Goal: Find specific page/section: Locate item on page

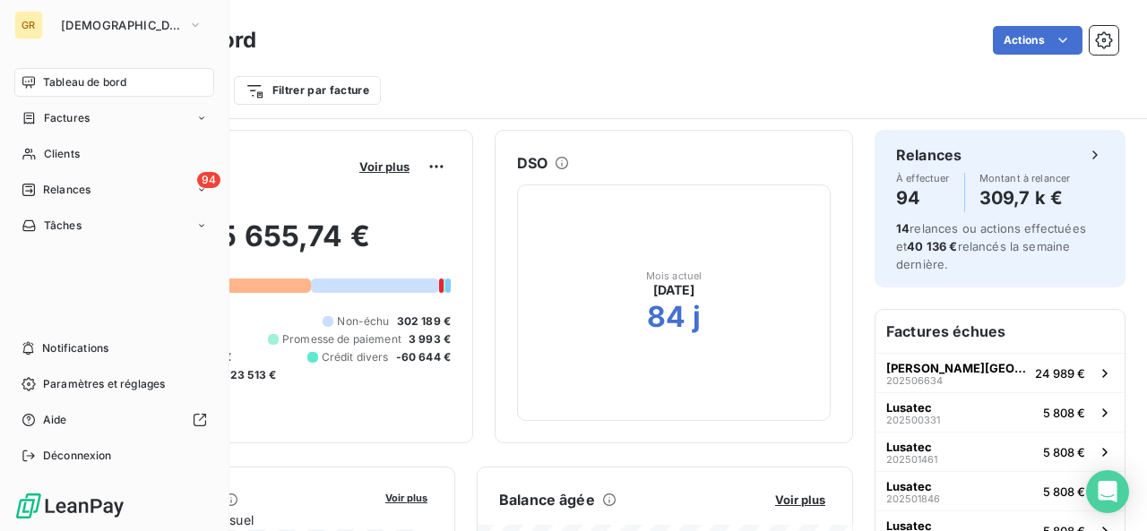
scroll to position [292, 0]
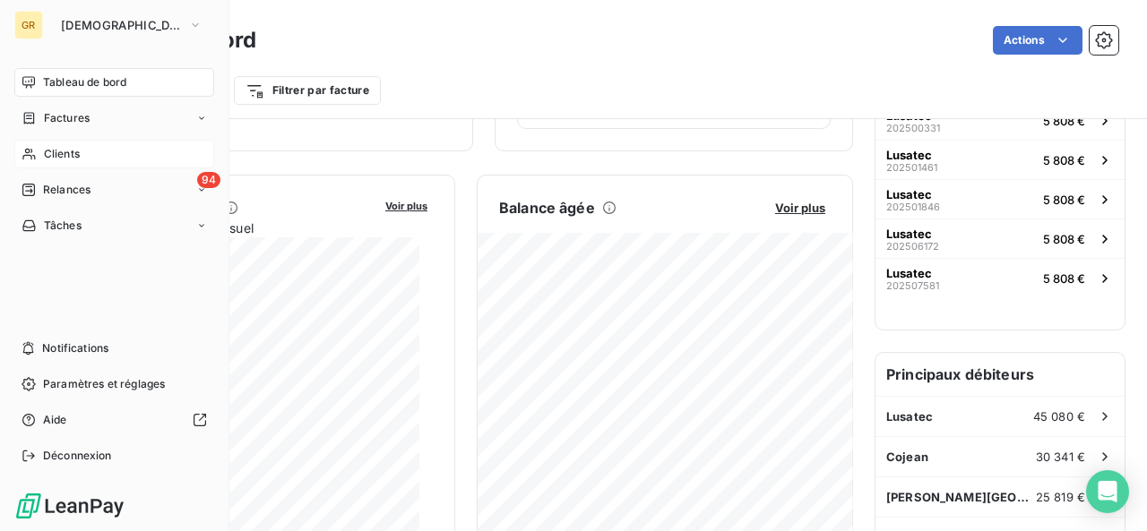
click at [49, 159] on span "Clients" at bounding box center [62, 154] width 36 height 16
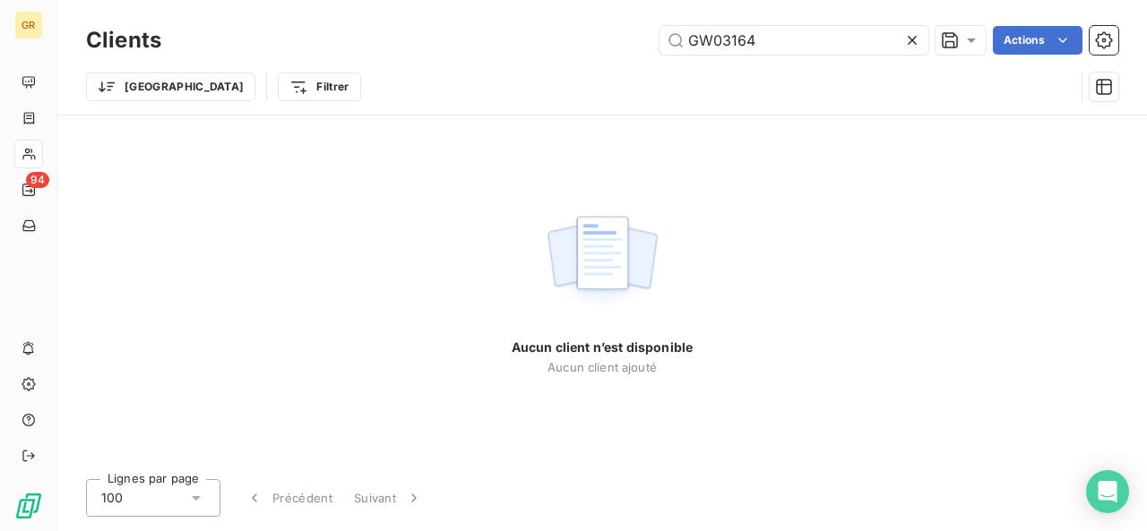
drag, startPoint x: 776, startPoint y: 36, endPoint x: 652, endPoint y: 32, distance: 123.7
click at [654, 33] on div "GW03164 Actions" at bounding box center [650, 40] width 935 height 29
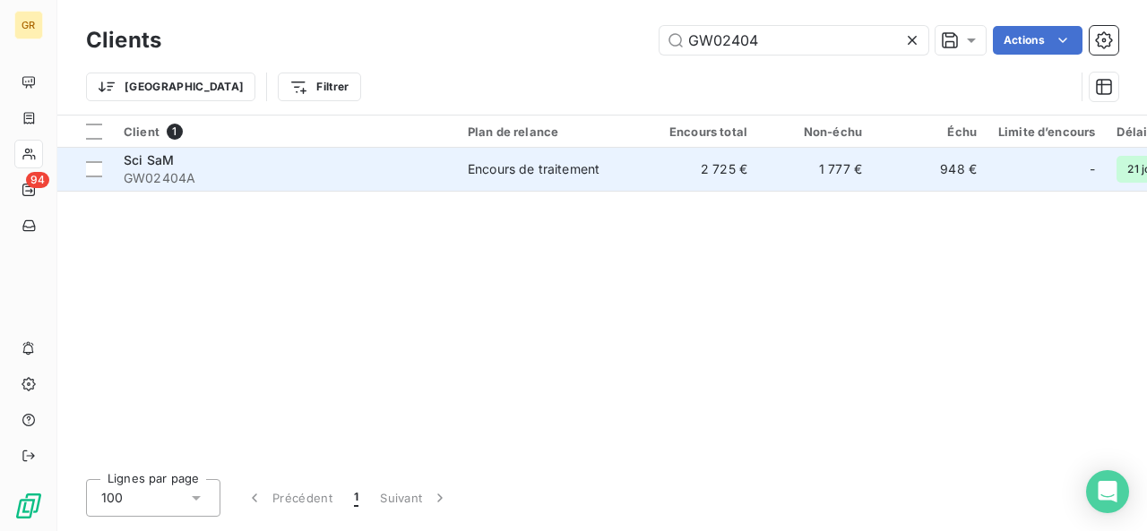
type input "GW02404"
click at [619, 160] on span "Encours de traitement" at bounding box center [550, 169] width 165 height 18
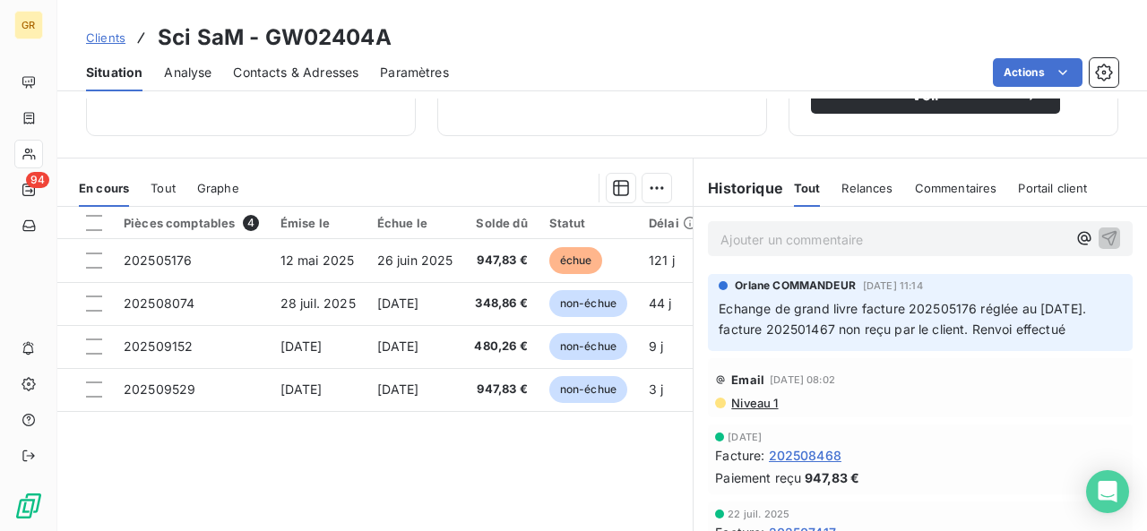
scroll to position [358, 0]
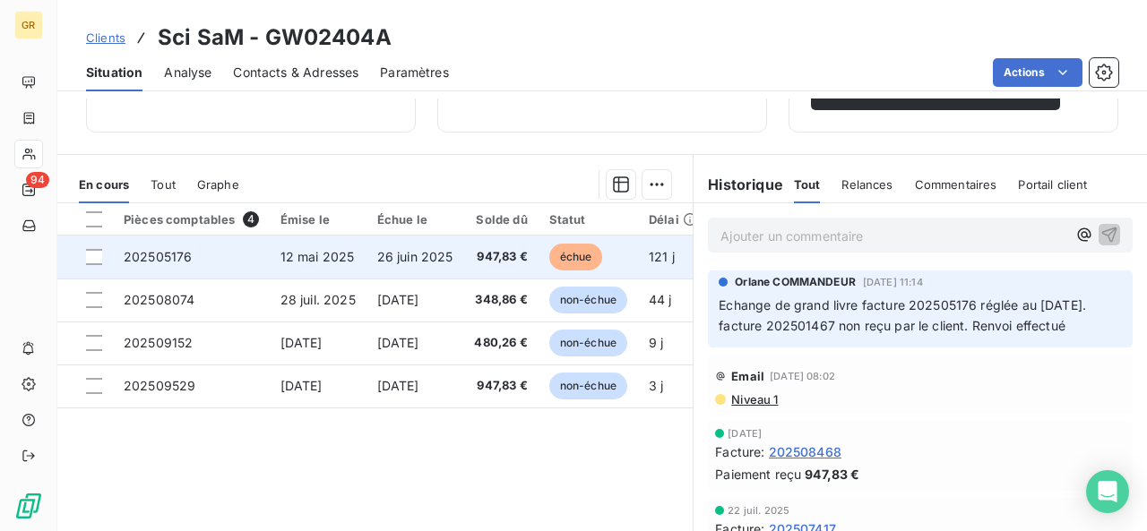
click at [464, 237] on td "26 juin 2025" at bounding box center [415, 257] width 98 height 43
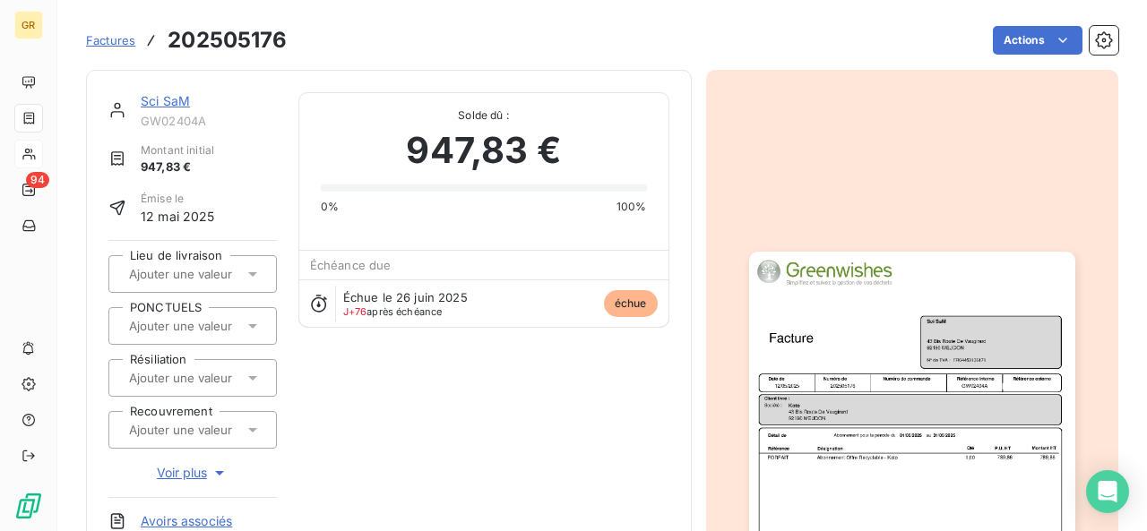
click at [962, 325] on img "button" at bounding box center [912, 482] width 326 height 460
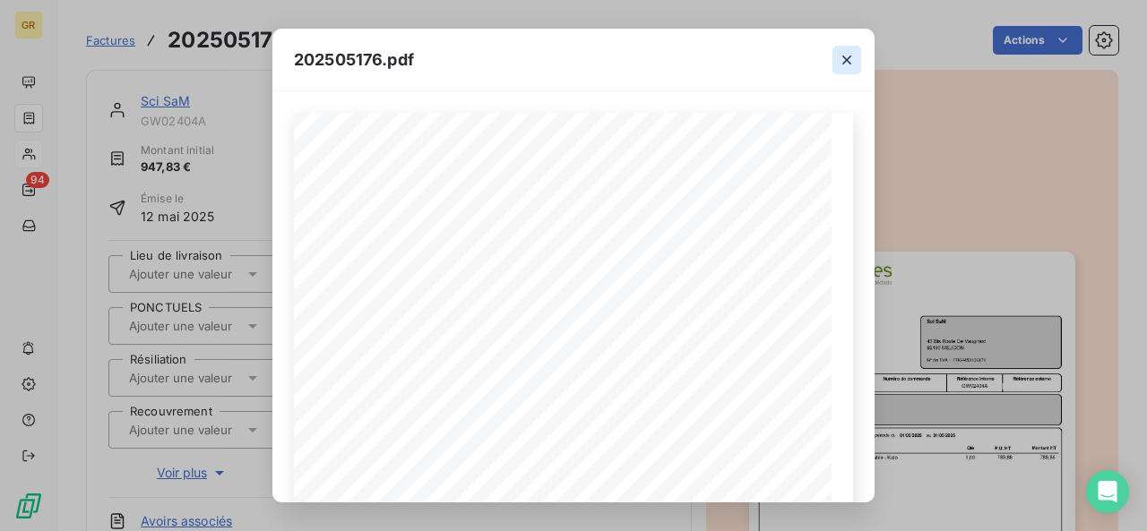
click at [844, 59] on icon "button" at bounding box center [847, 60] width 18 height 18
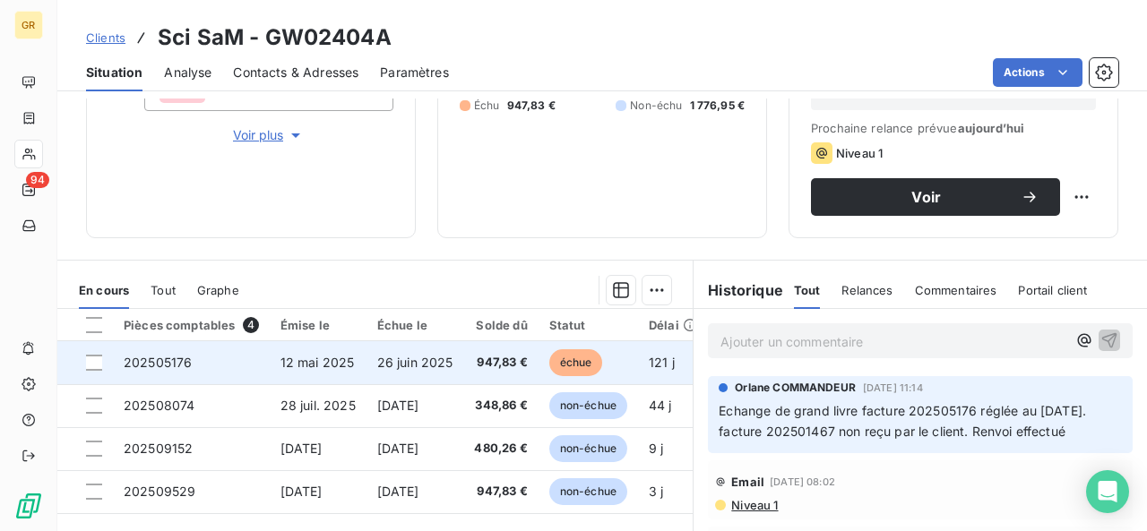
scroll to position [269, 0]
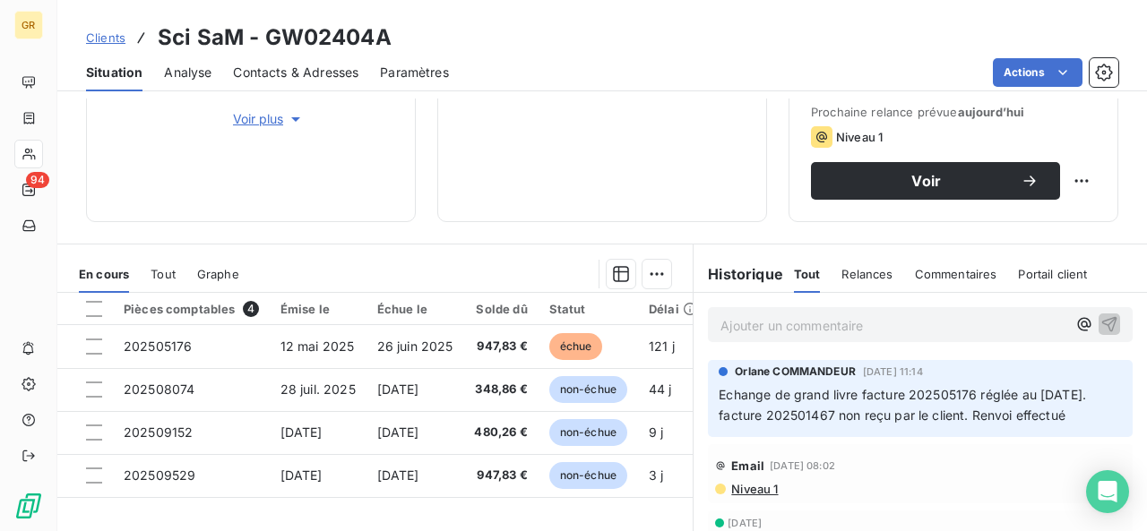
click at [161, 267] on span "Tout" at bounding box center [163, 274] width 25 height 14
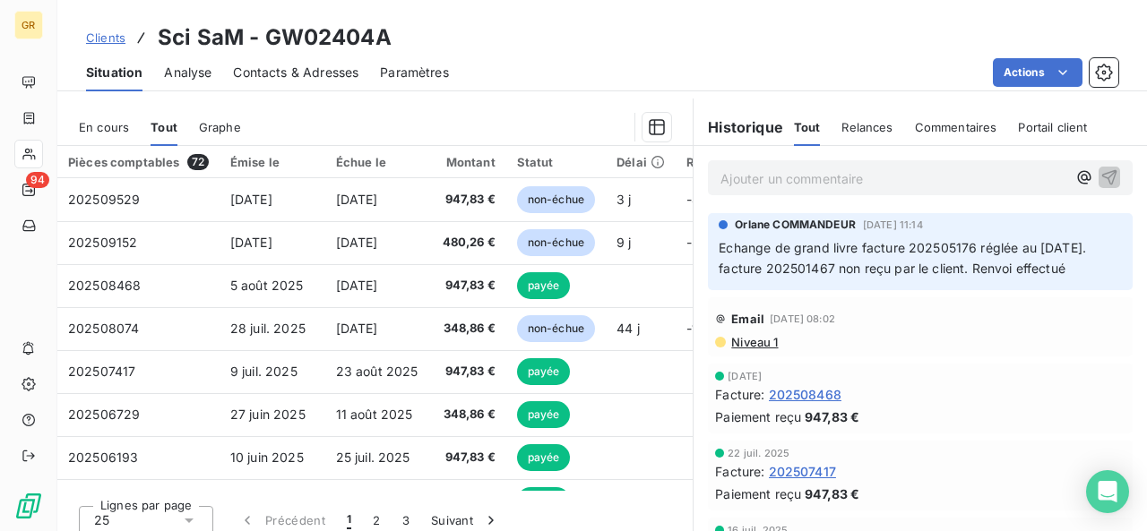
scroll to position [427, 0]
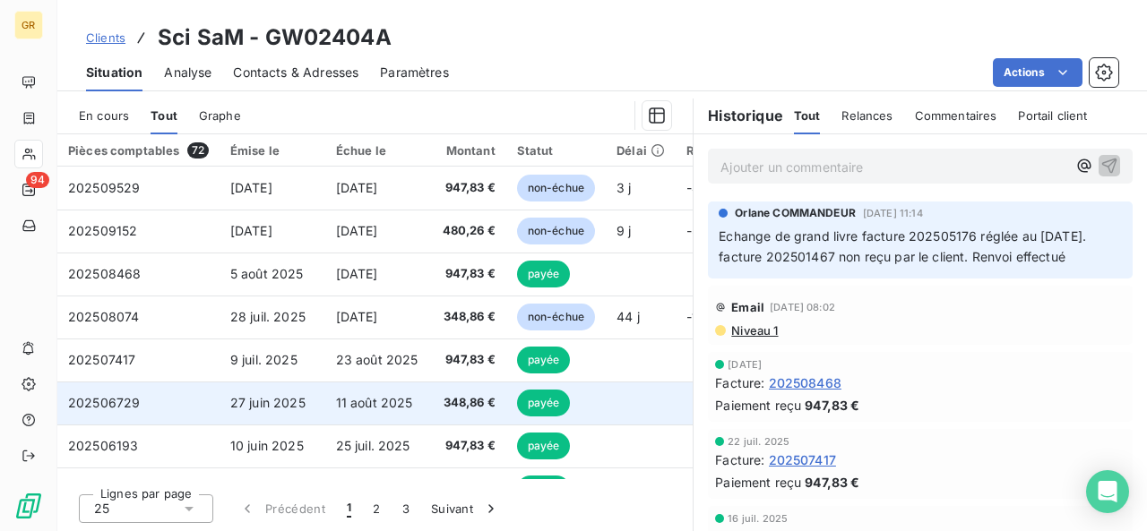
click at [409, 391] on td "11 août 2025" at bounding box center [378, 403] width 107 height 43
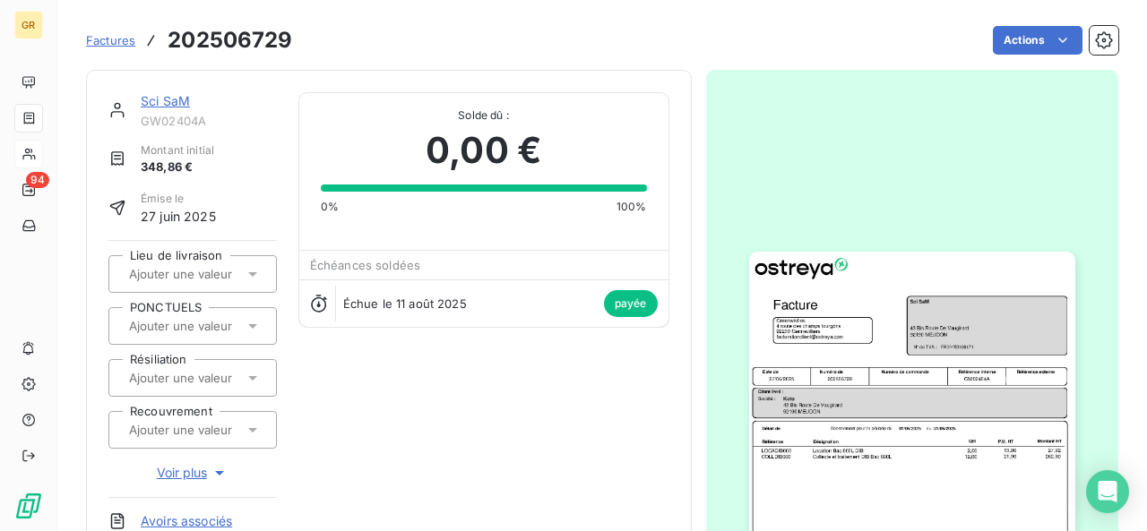
click at [971, 409] on img "button" at bounding box center [912, 482] width 326 height 460
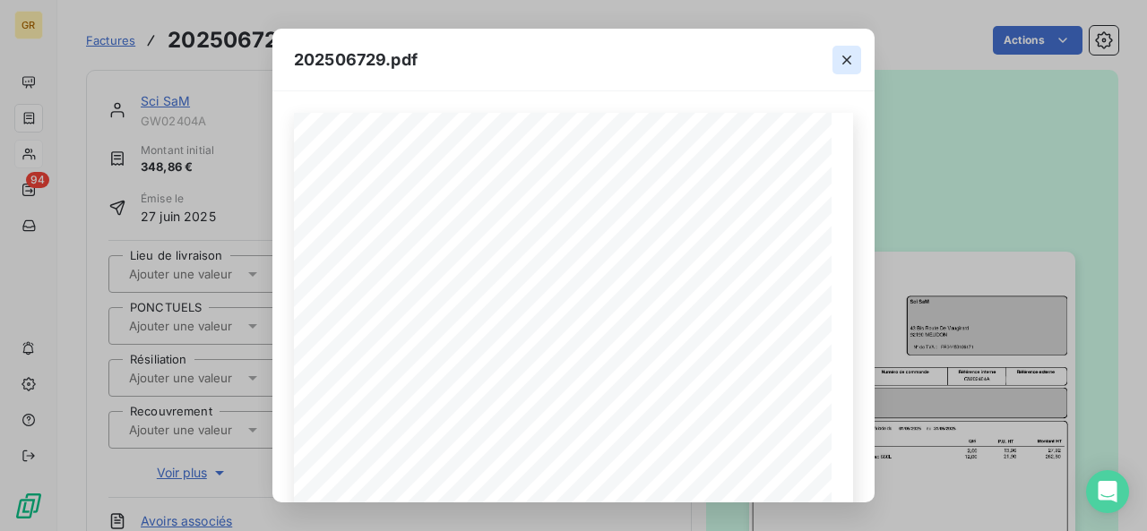
click at [845, 63] on icon "button" at bounding box center [847, 60] width 18 height 18
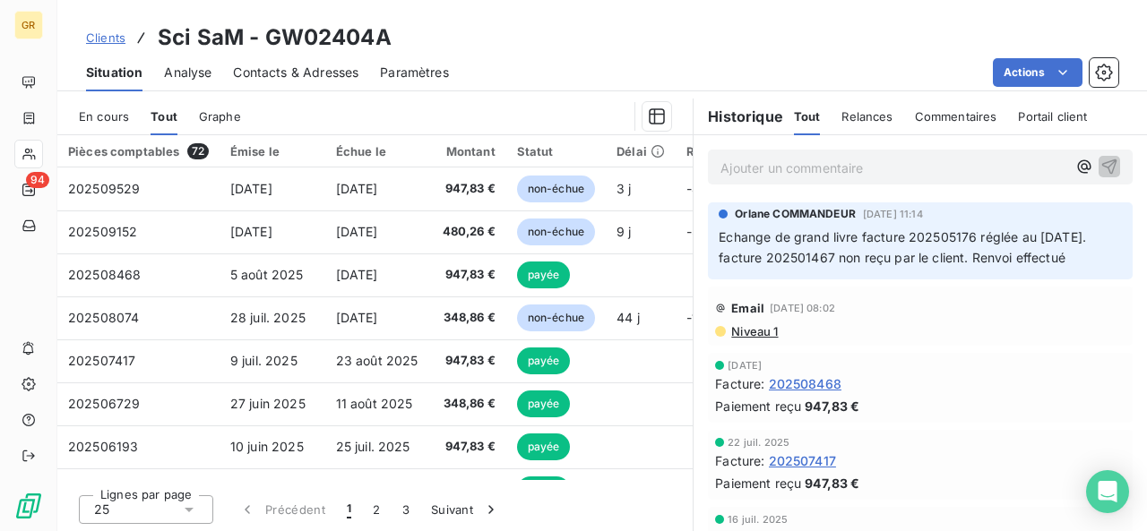
scroll to position [427, 0]
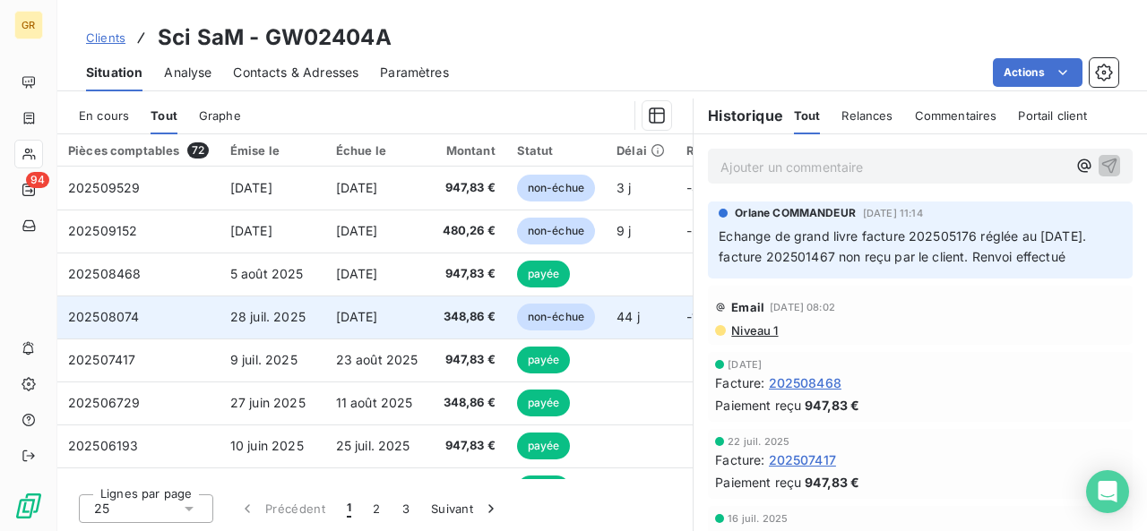
click at [360, 323] on td "[DATE]" at bounding box center [378, 317] width 107 height 43
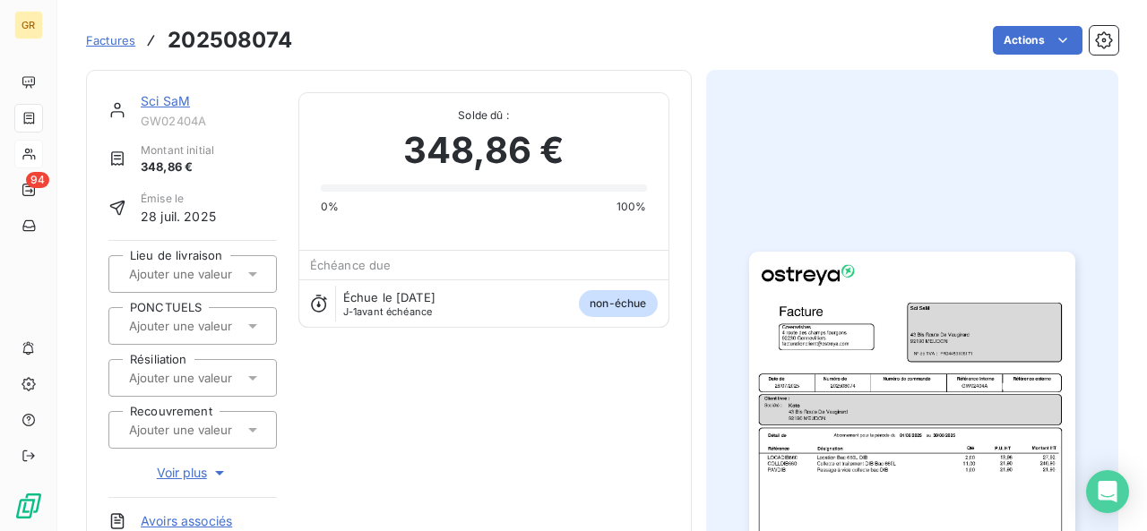
click at [925, 340] on img "button" at bounding box center [912, 482] width 326 height 460
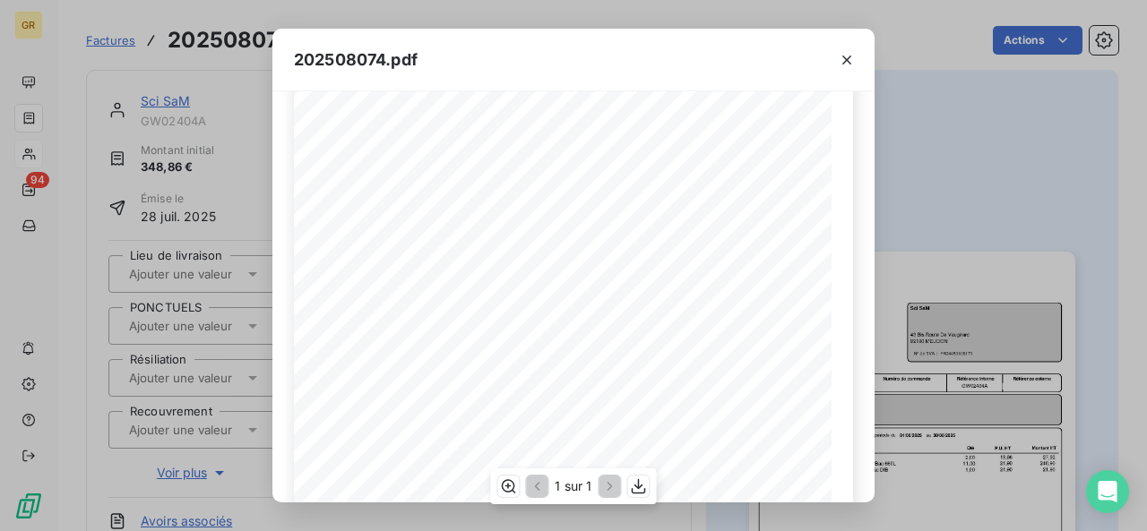
scroll to position [90, 0]
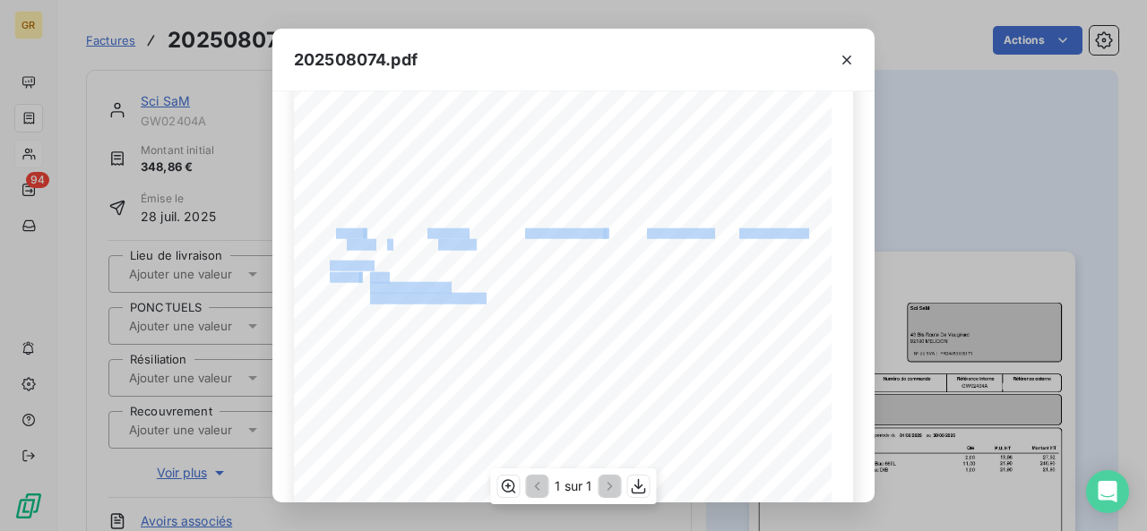
click at [429, 245] on div "Référence interne Numéro de Date de Numéro de commande Référence externe [STREE…" at bounding box center [573, 403] width 559 height 760
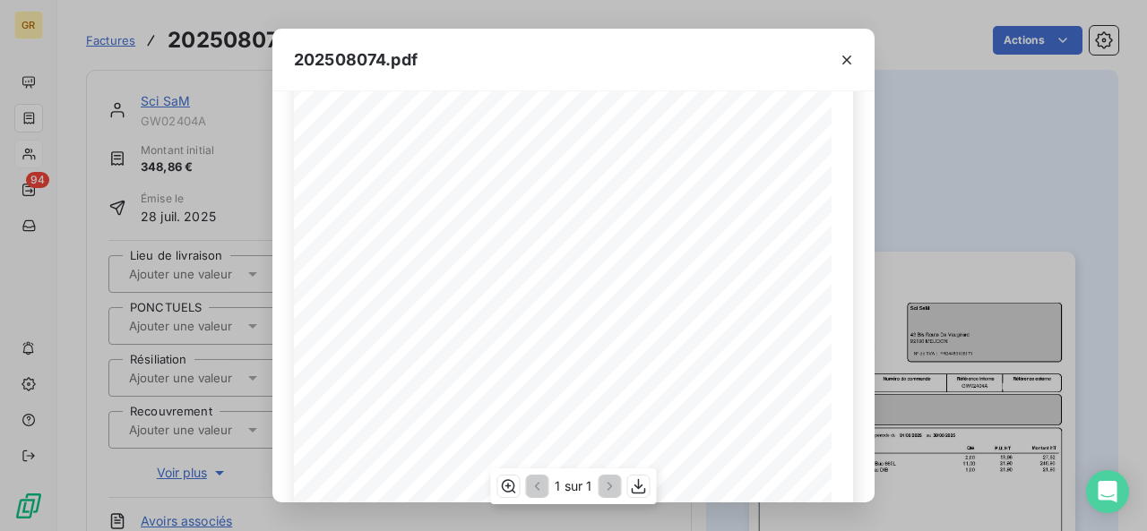
click at [475, 246] on div "Référence interne Numéro de Date de Numéro de commande Référence externe [STREE…" at bounding box center [574, 403] width 538 height 761
drag, startPoint x: 470, startPoint y: 245, endPoint x: 432, endPoint y: 245, distance: 38.5
click at [438, 245] on span "202508074" at bounding box center [461, 243] width 47 height 8
copy span "20250807"
click at [611, 325] on span "[DATE]" at bounding box center [620, 325] width 25 height 7
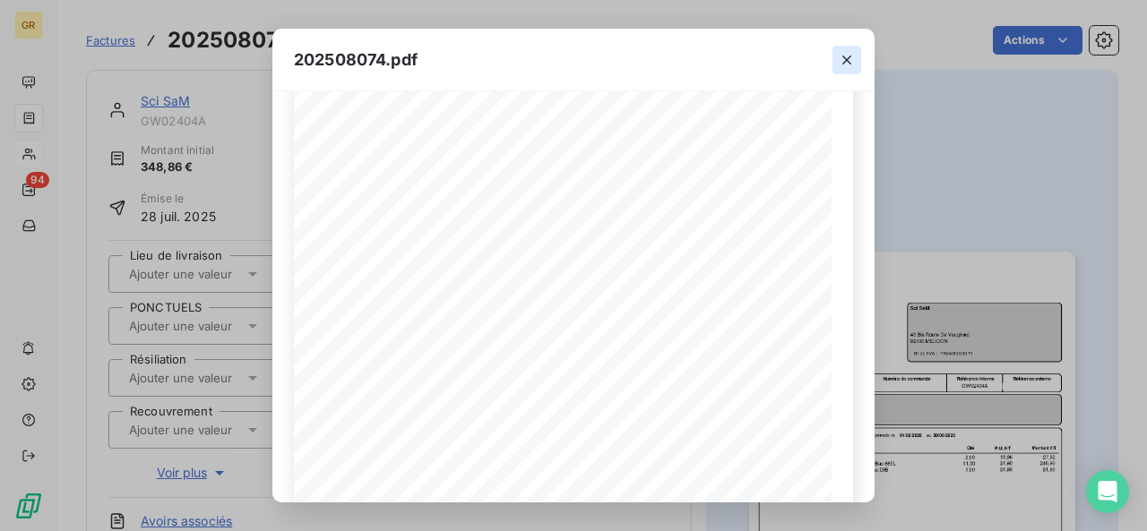
click at [854, 62] on icon "button" at bounding box center [847, 60] width 18 height 18
